Goal: Information Seeking & Learning: Learn about a topic

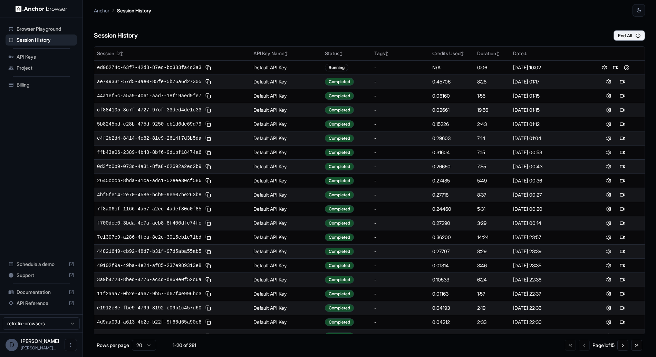
click at [41, 291] on span "Documentation" at bounding box center [41, 292] width 49 height 7
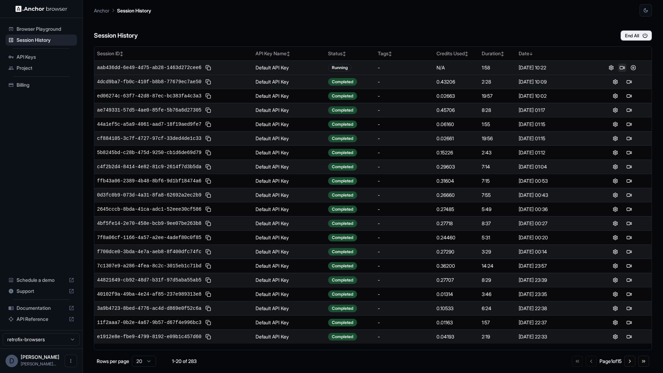
click at [620, 67] on button at bounding box center [622, 68] width 8 height 8
click at [612, 68] on button at bounding box center [611, 68] width 8 height 8
click at [333, 67] on div "Failed" at bounding box center [337, 68] width 19 height 8
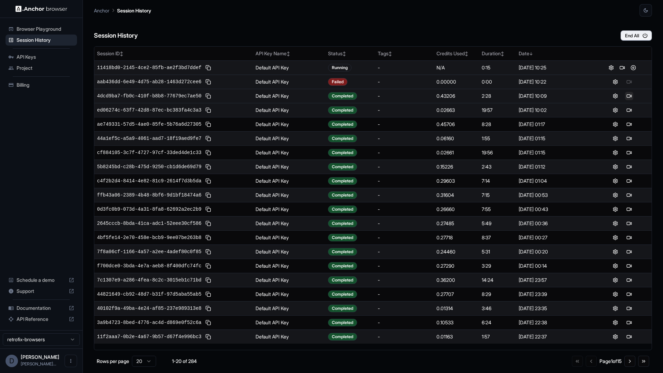
click at [625, 96] on button at bounding box center [629, 96] width 8 height 8
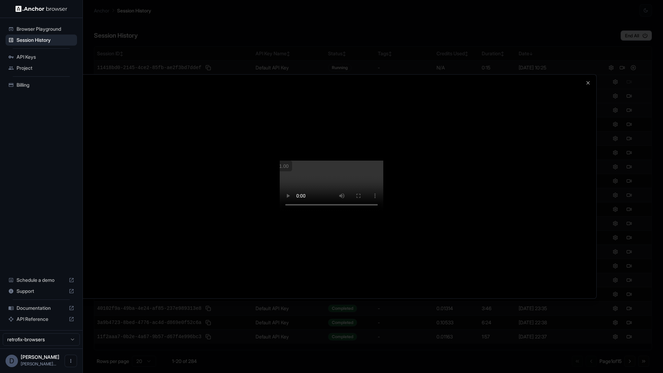
click at [615, 220] on div at bounding box center [331, 186] width 663 height 373
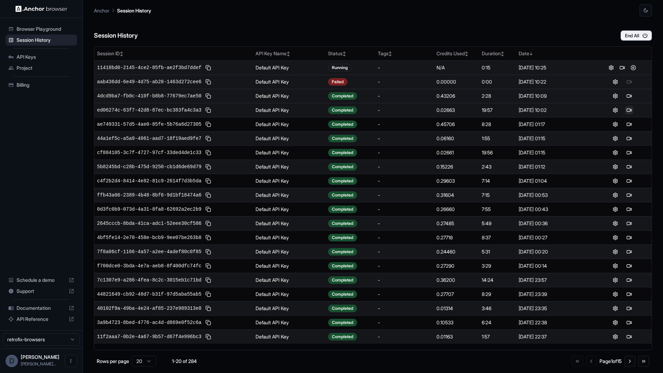
click at [629, 108] on button at bounding box center [629, 110] width 8 height 8
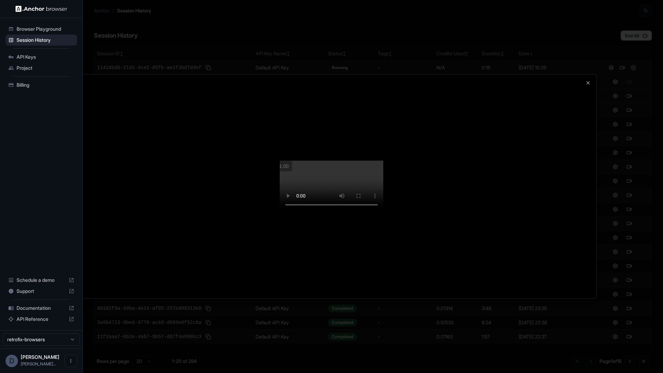
click at [383, 212] on video at bounding box center [332, 186] width 104 height 52
click at [586, 80] on icon "button" at bounding box center [588, 83] width 6 height 6
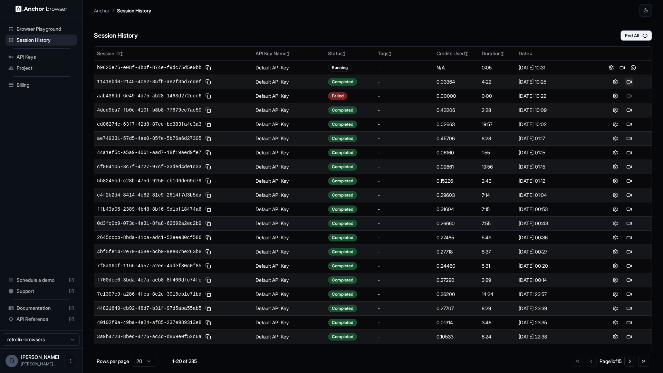
click at [630, 81] on button at bounding box center [629, 82] width 8 height 8
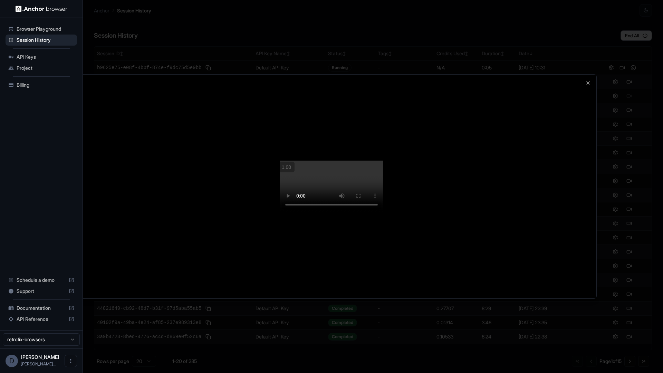
click at [589, 265] on div at bounding box center [331, 187] width 529 height 224
click at [588, 81] on icon "button" at bounding box center [587, 82] width 3 height 3
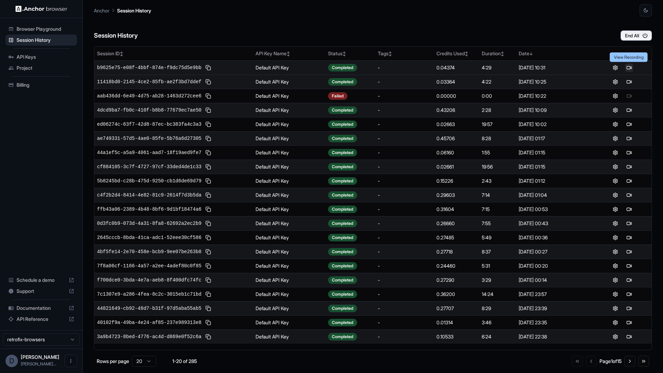
click at [629, 67] on button at bounding box center [629, 68] width 8 height 8
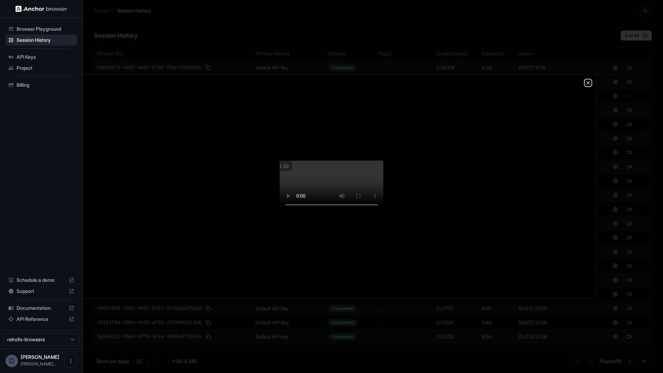
click at [588, 80] on icon "button" at bounding box center [588, 83] width 6 height 6
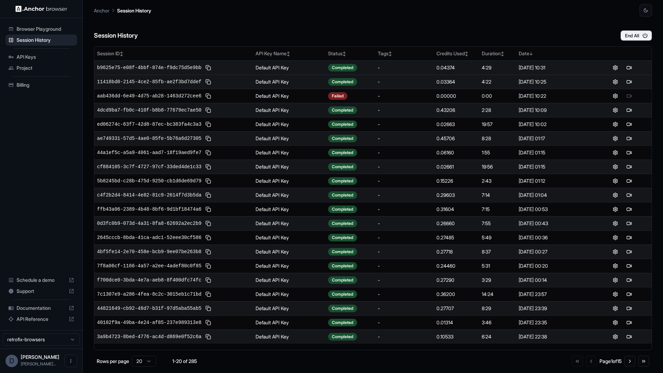
click at [526, 38] on div "Session History End All" at bounding box center [373, 29] width 558 height 24
